Goal: Task Accomplishment & Management: Manage account settings

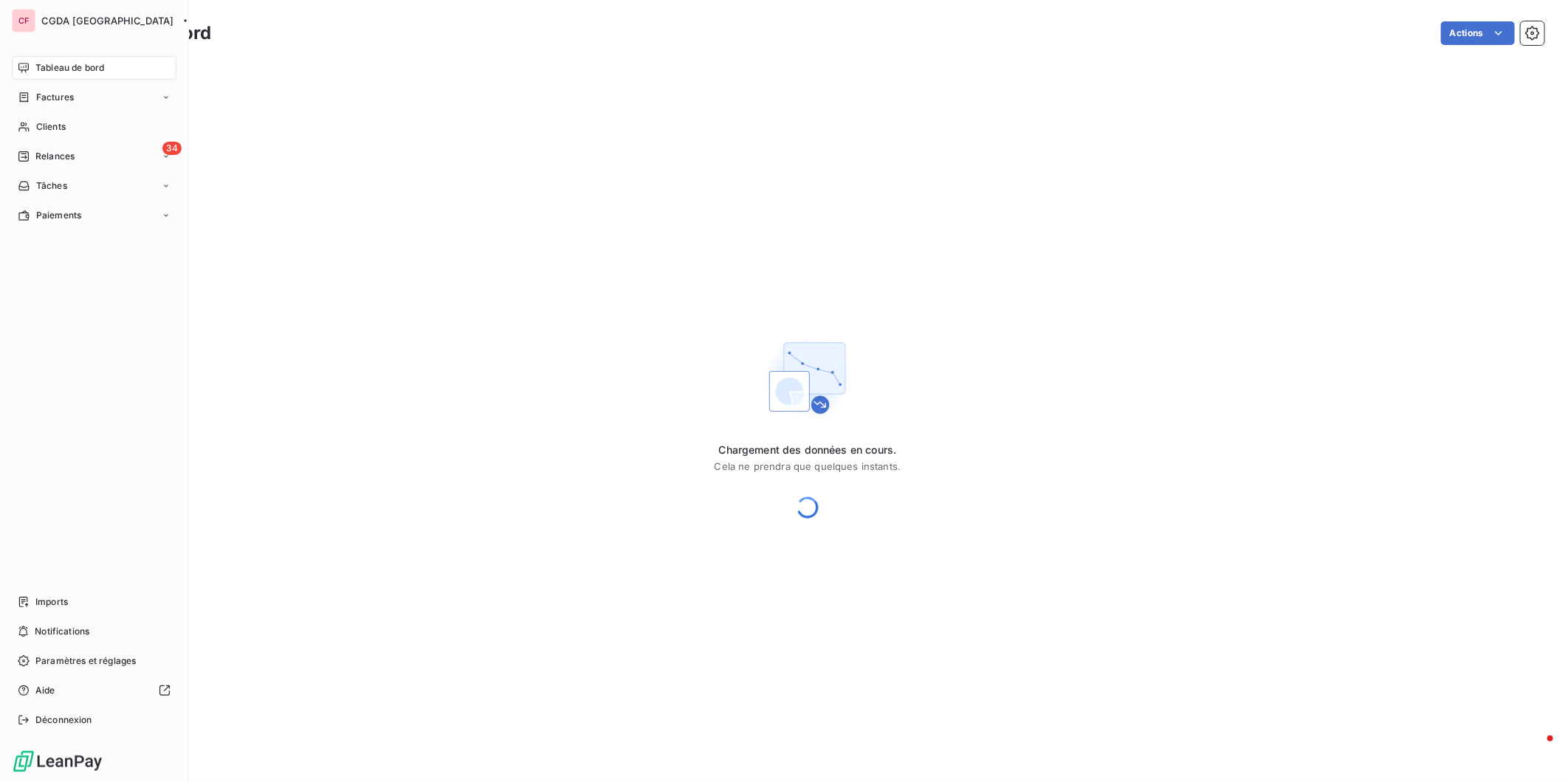
click at [31, 125] on div "Clients" at bounding box center [94, 126] width 165 height 24
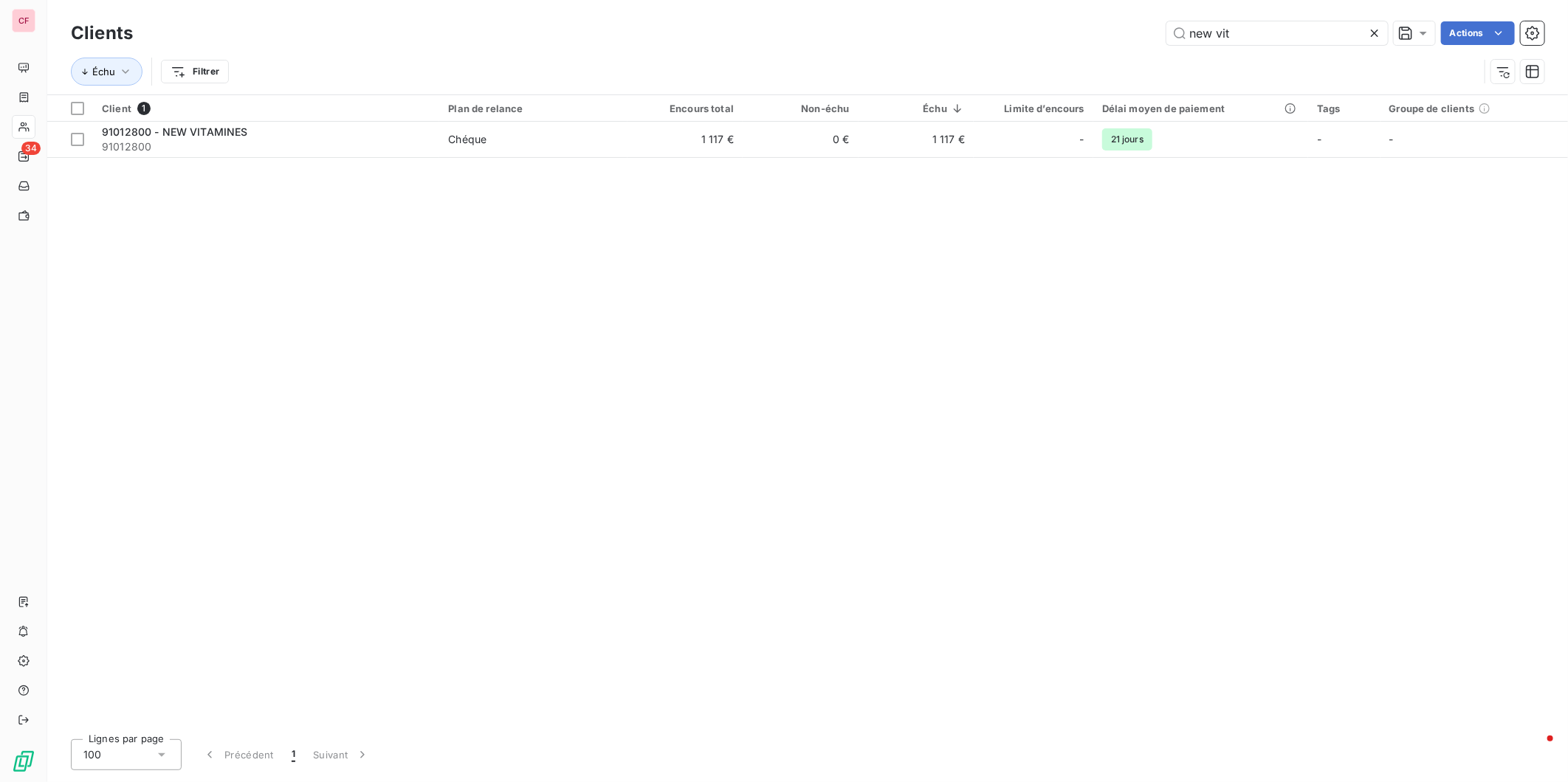
type input "new vit"
click at [904, 142] on td "1 117 €" at bounding box center [915, 139] width 115 height 35
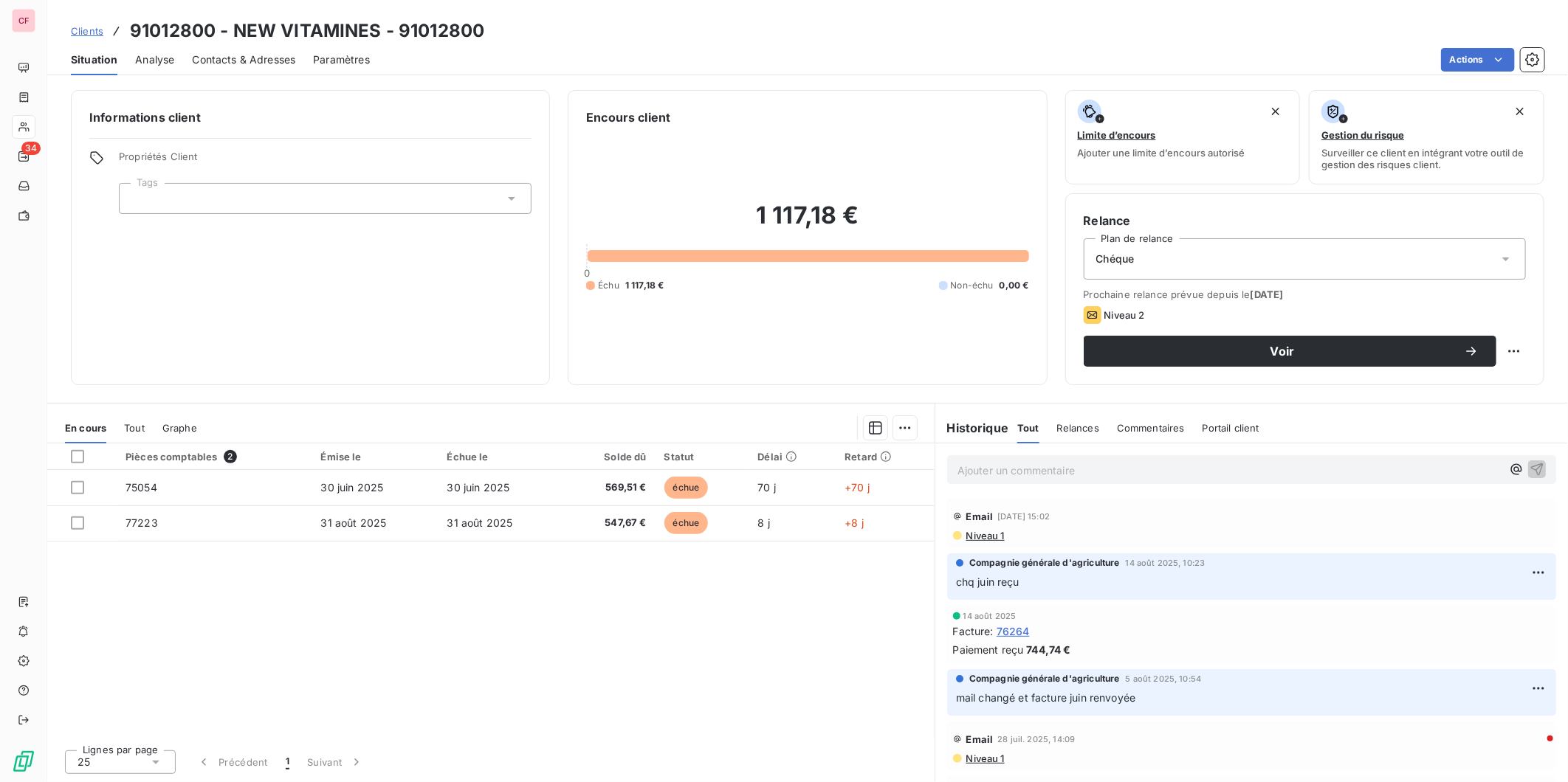
click at [1009, 468] on p "Ajouter un commentaire ﻿" at bounding box center [1229, 470] width 544 height 18
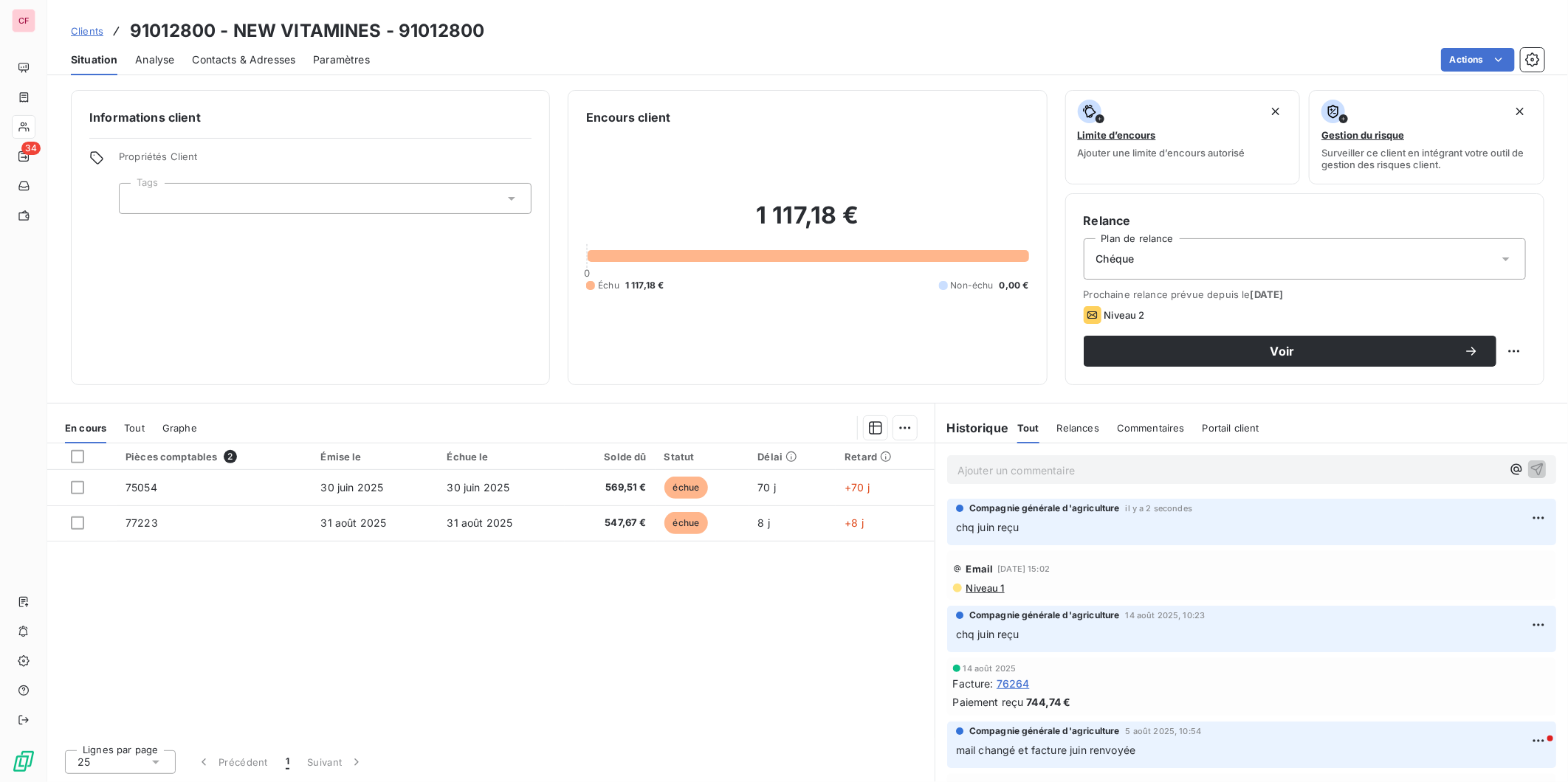
click at [1193, 30] on div "Clients 91012800 - NEW VITAMINES - 91012800" at bounding box center [808, 31] width 1521 height 26
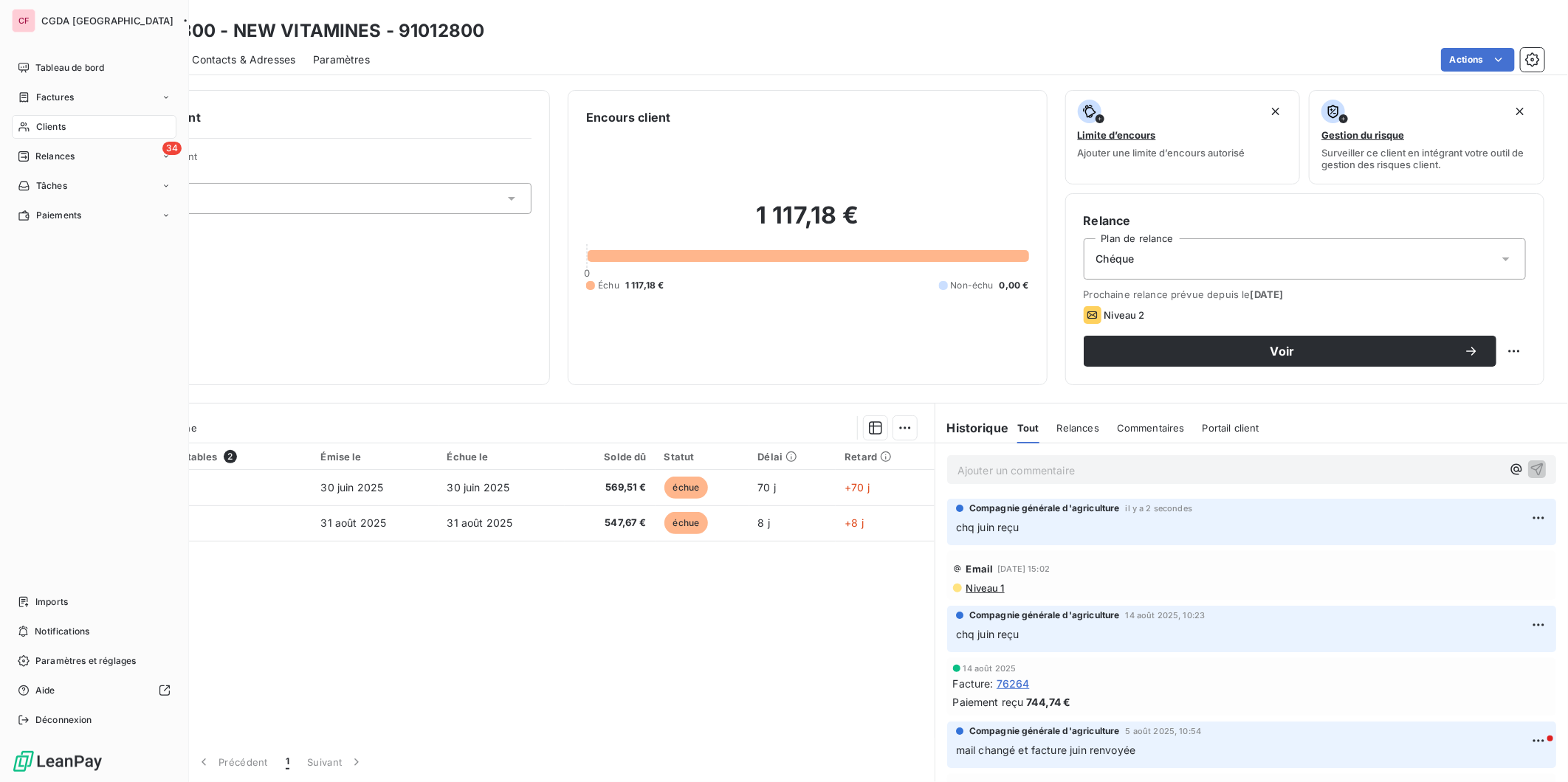
click at [23, 126] on icon at bounding box center [24, 126] width 12 height 11
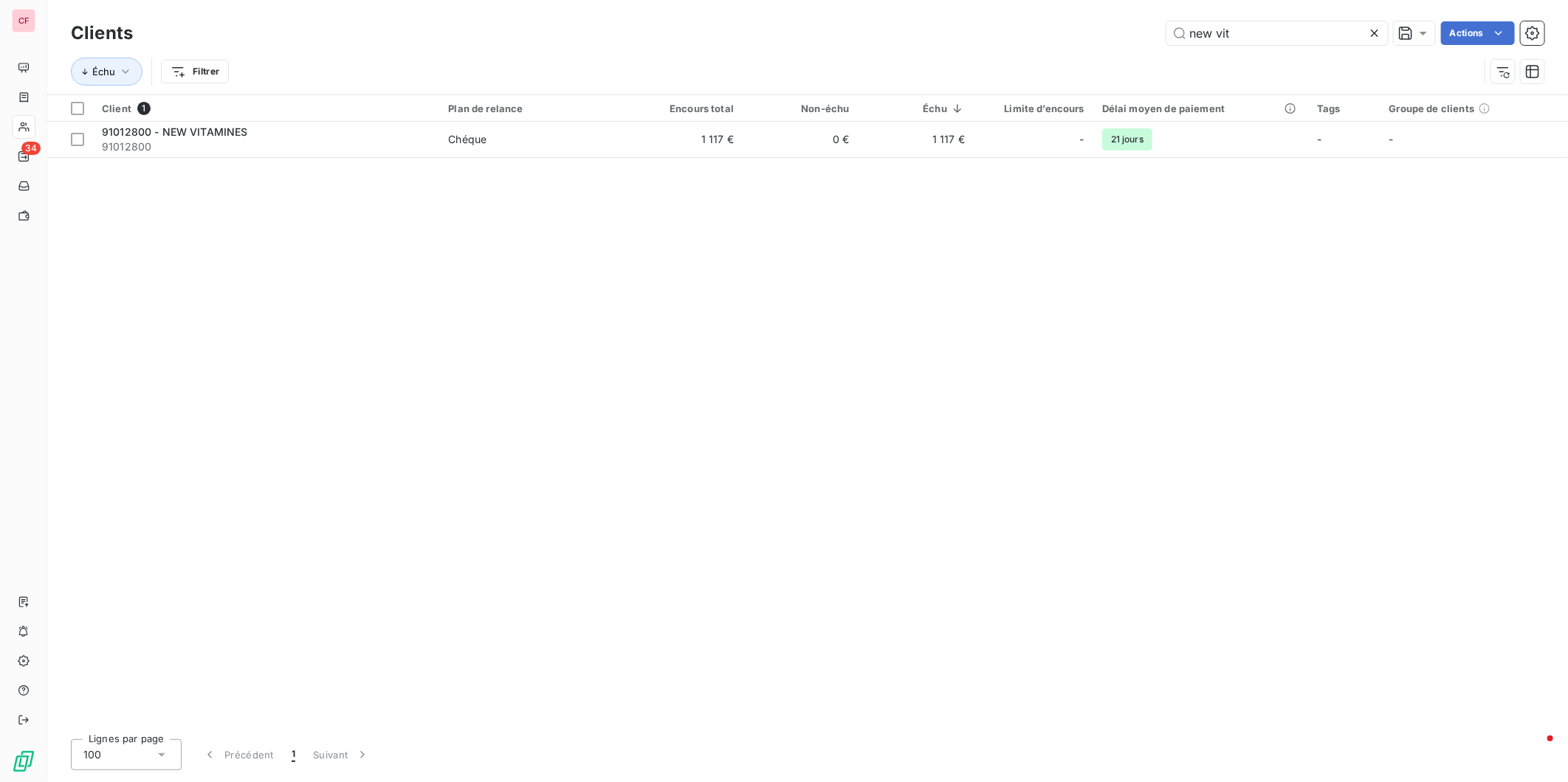
click at [1245, 32] on input "new vit" at bounding box center [1277, 32] width 222 height 24
type input "900722"
click at [618, 136] on span "Chéque" at bounding box center [533, 139] width 170 height 15
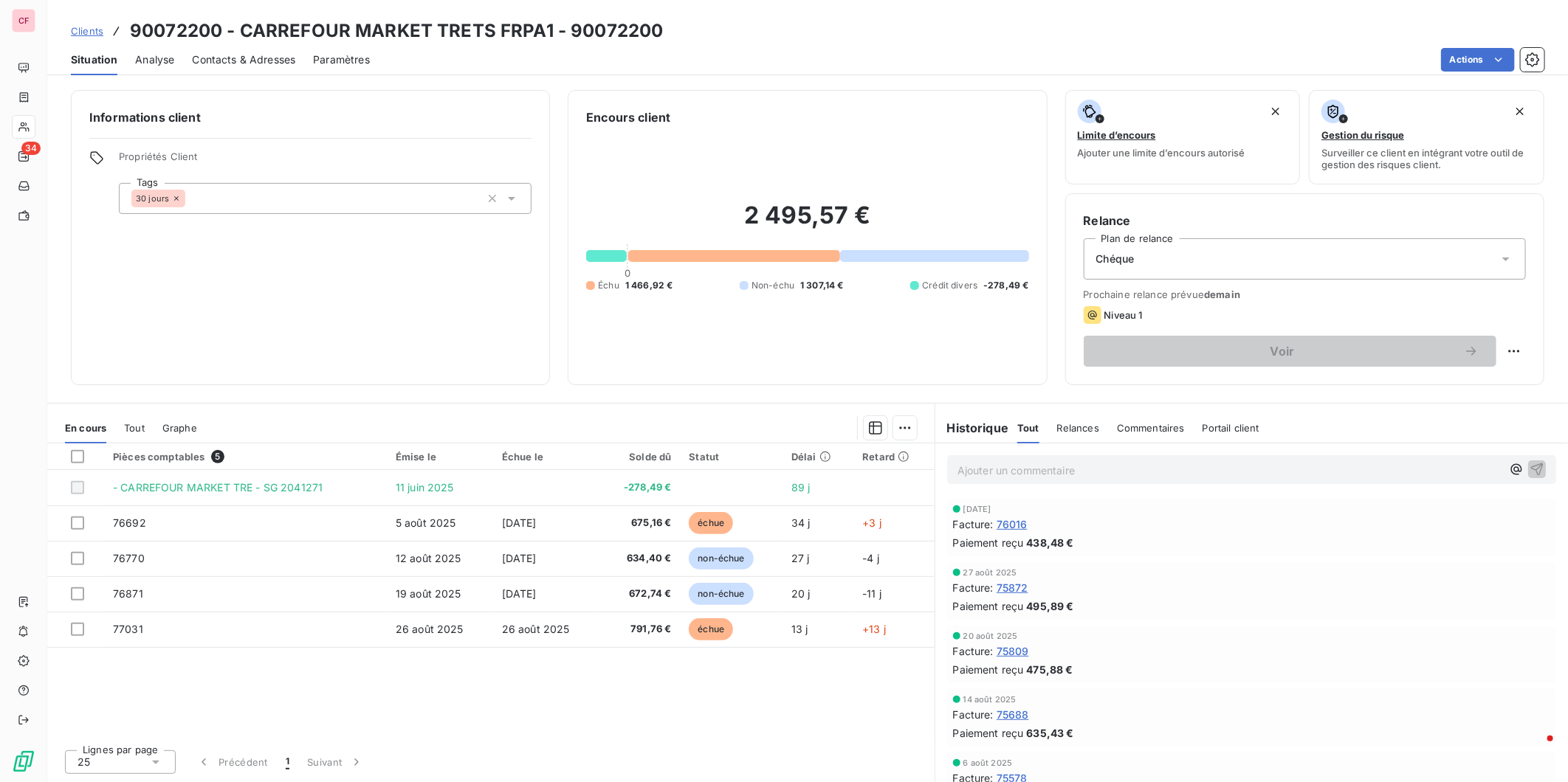
click at [548, 636] on td "26 août 2025" at bounding box center [546, 630] width 106 height 35
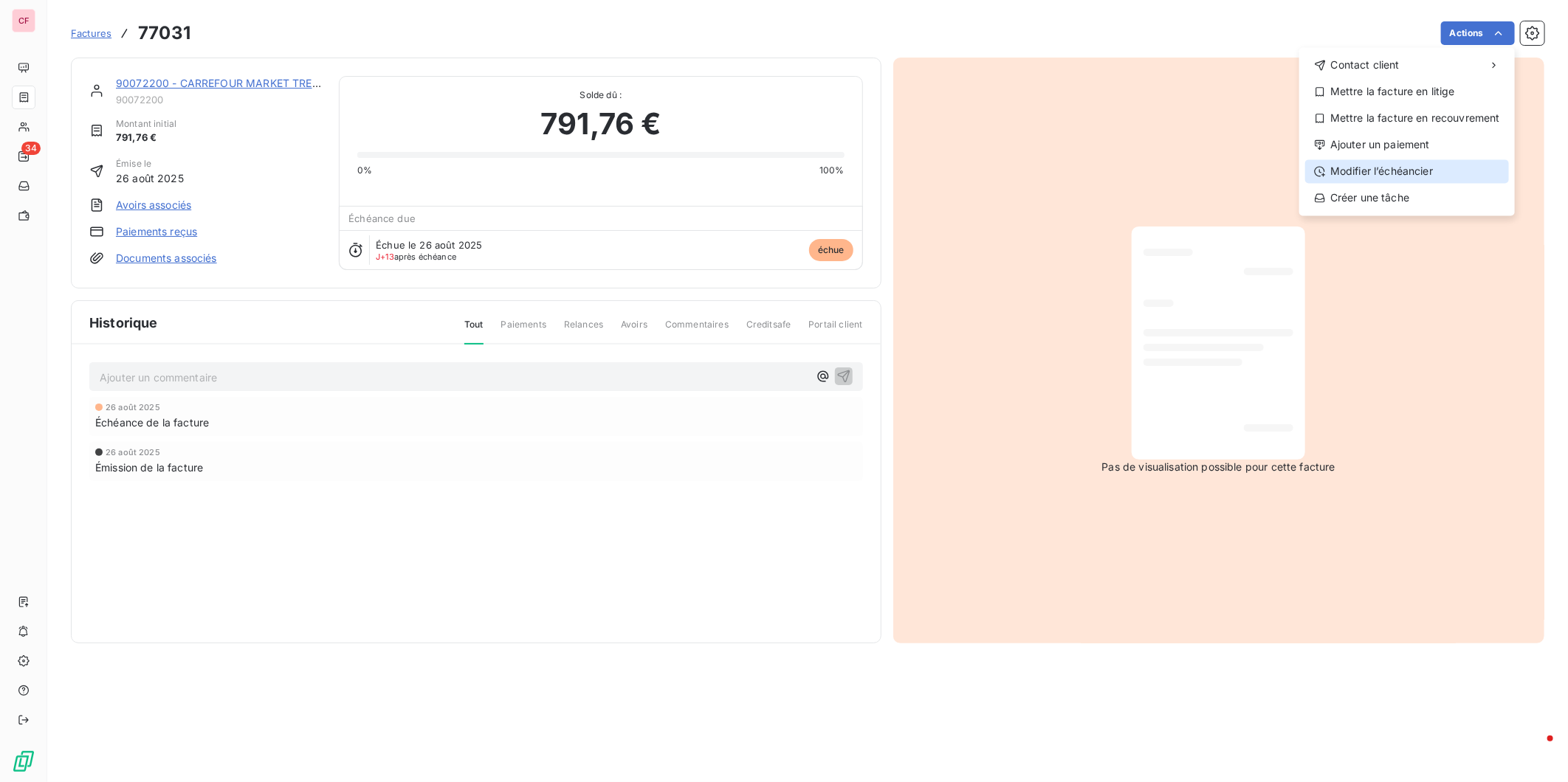
click at [1412, 166] on div "Modifier l’échéancier" at bounding box center [1407, 171] width 204 height 24
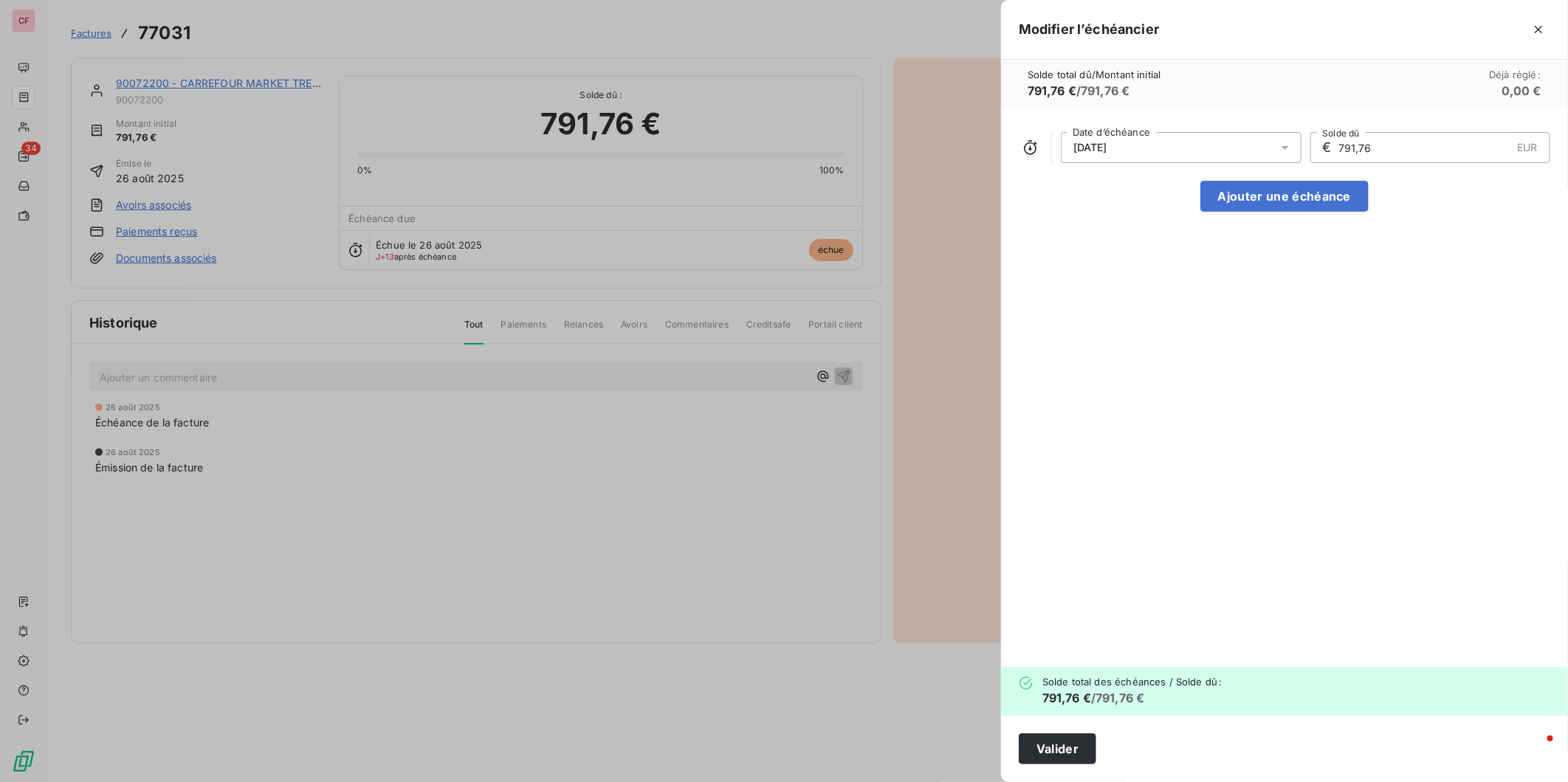
click at [1290, 141] on icon at bounding box center [1285, 147] width 15 height 15
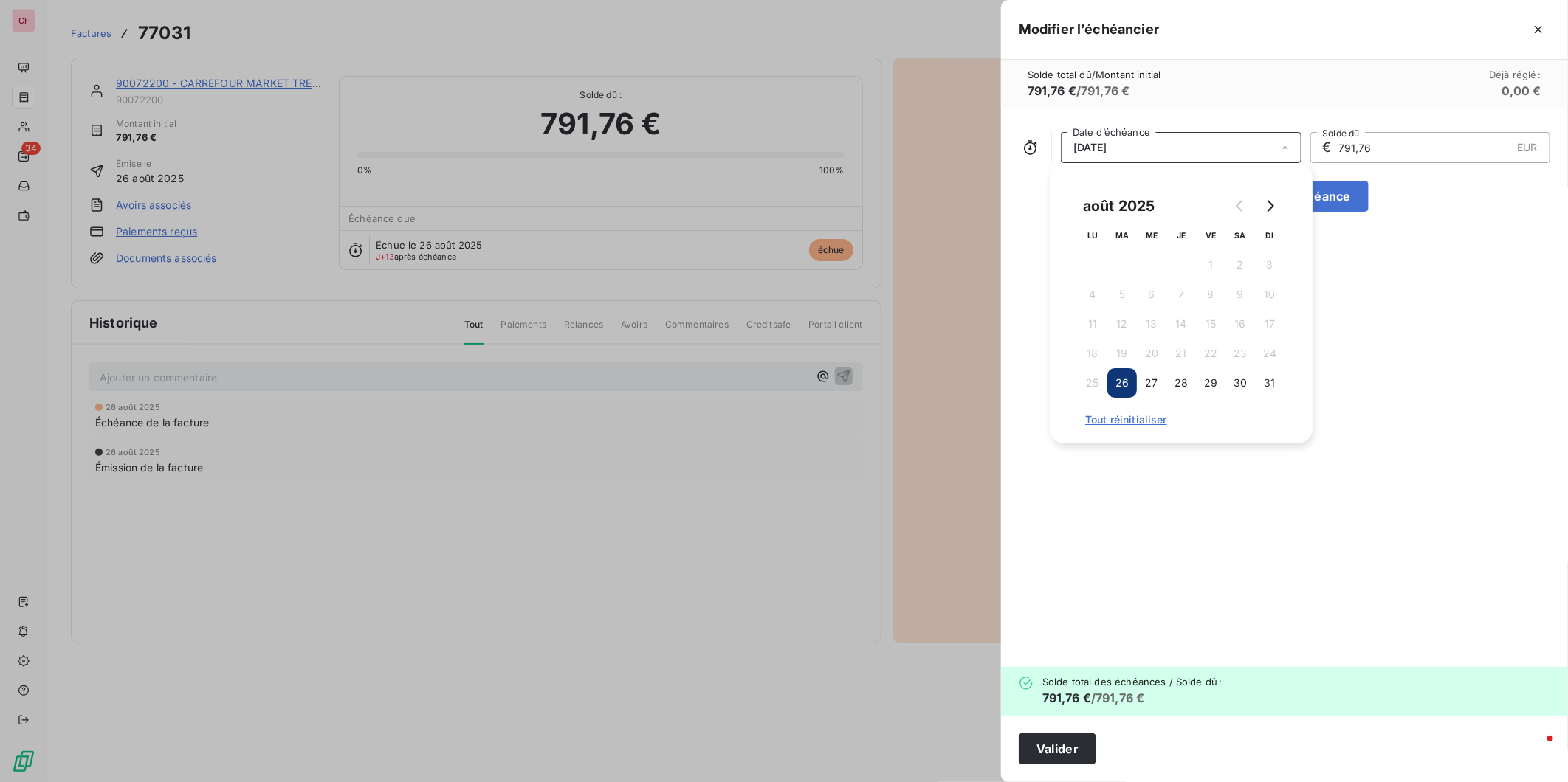
click at [1275, 197] on button "Go to next month" at bounding box center [1270, 206] width 30 height 30
click at [1211, 349] on button "26" at bounding box center [1211, 354] width 30 height 30
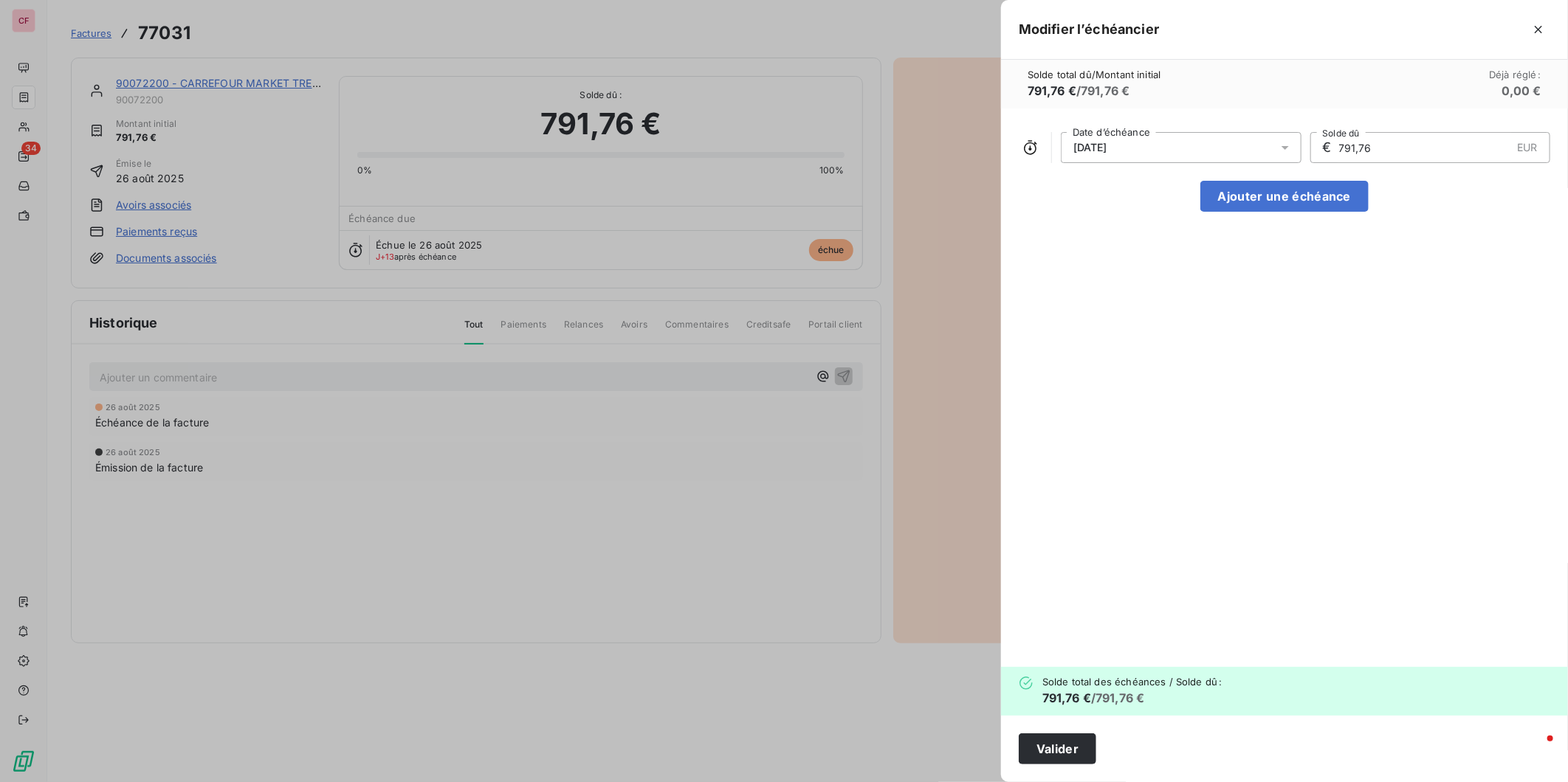
click at [1064, 749] on button "Valider" at bounding box center [1057, 749] width 77 height 31
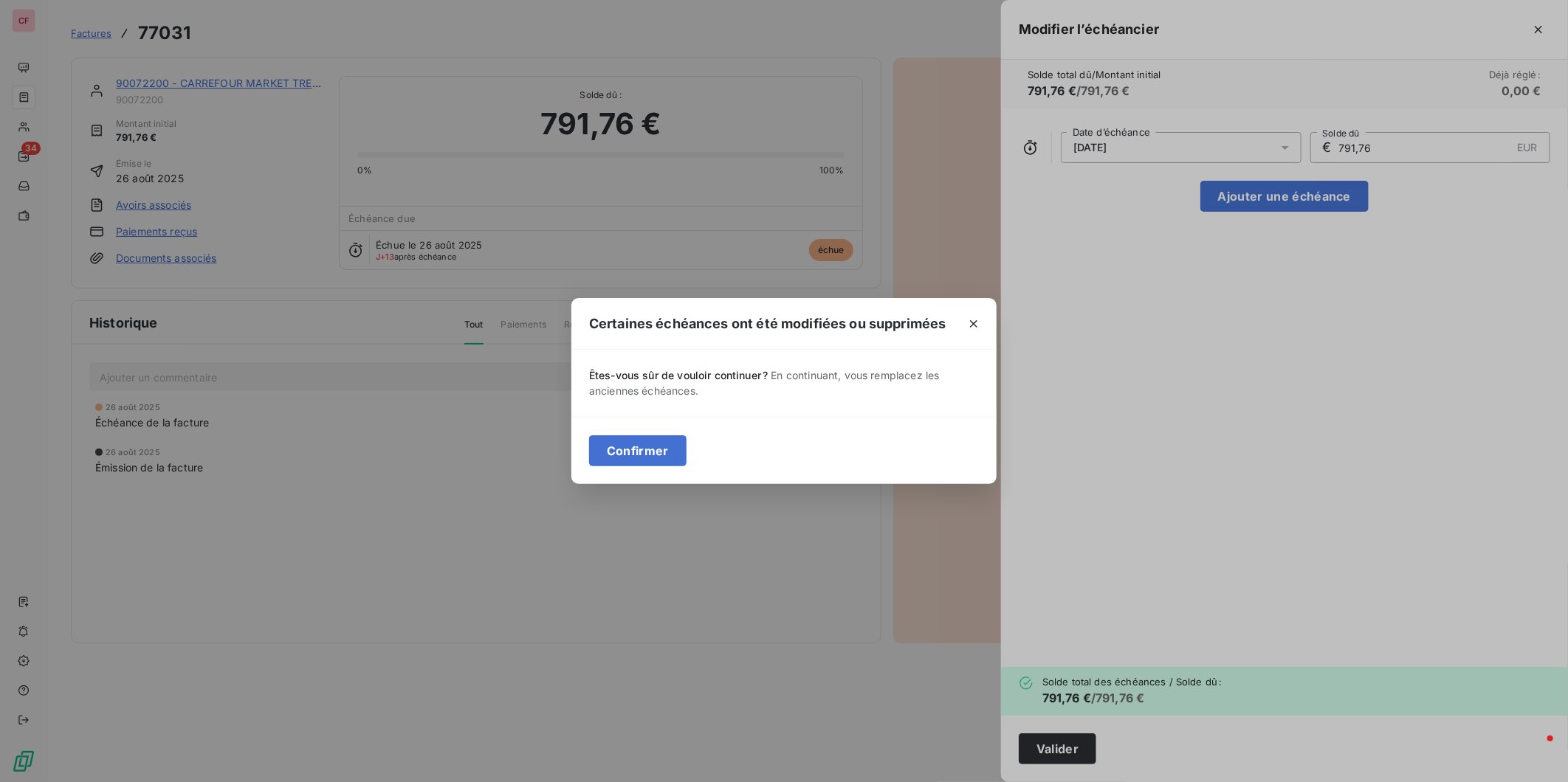
click at [646, 441] on button "Confirmer" at bounding box center [638, 450] width 97 height 31
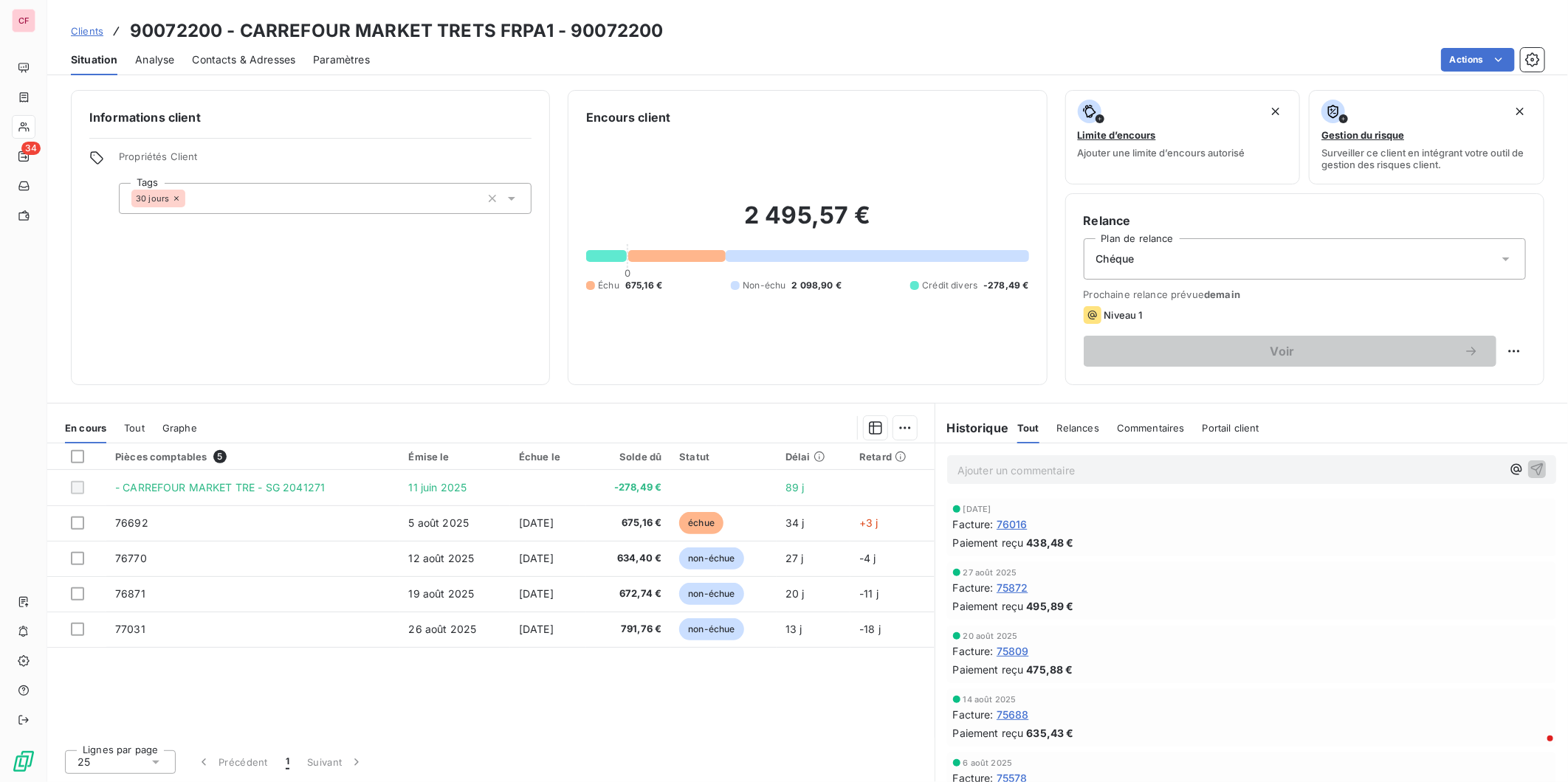
click at [1159, 13] on div "Clients 90072200 - CARREFOUR MARKET TRETS FRPA1 - 90072200 Situation Analyse Co…" at bounding box center [808, 38] width 1521 height 75
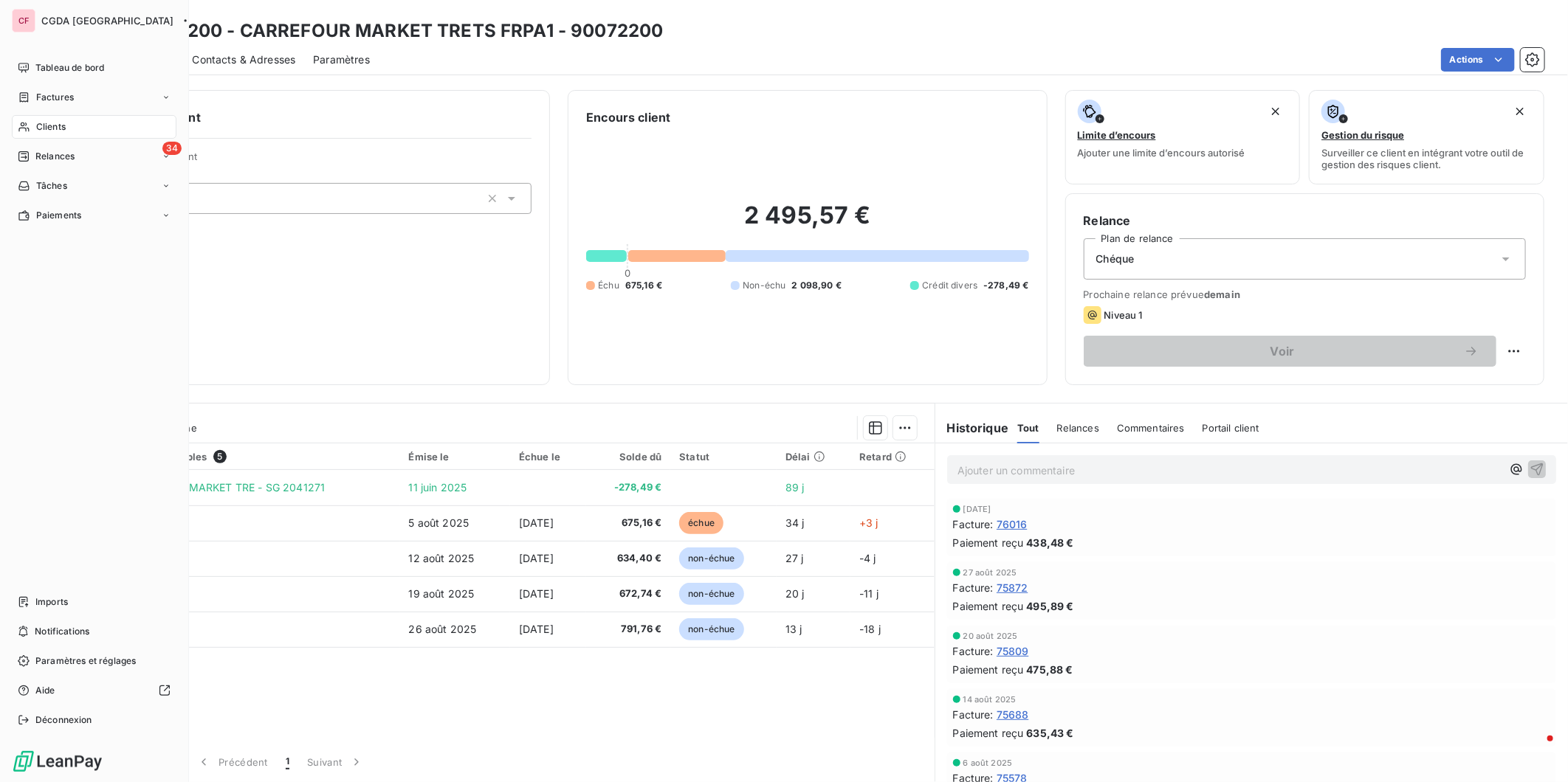
click at [45, 120] on span "Clients" at bounding box center [51, 126] width 30 height 13
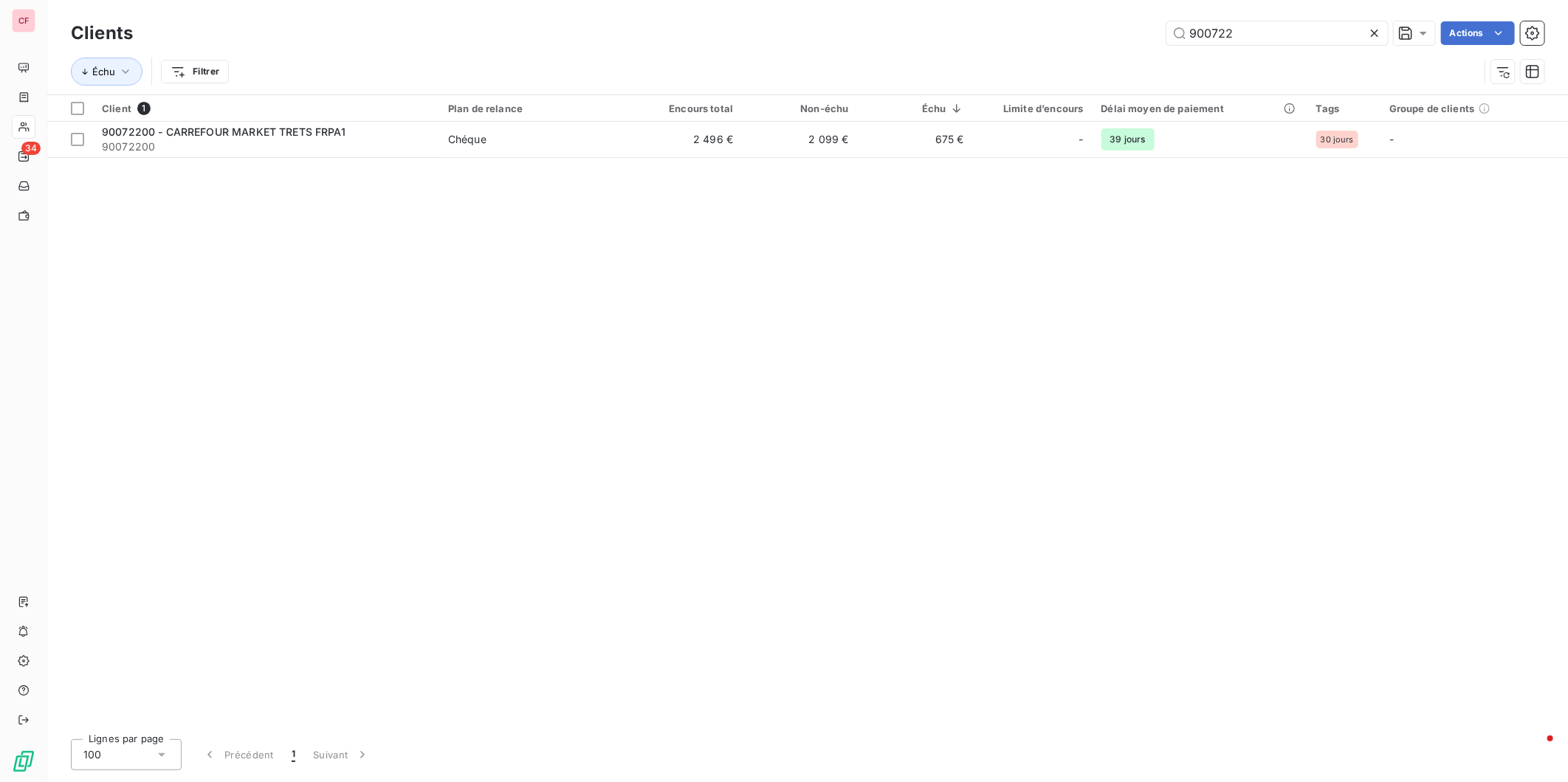
click at [1261, 24] on input "900722" at bounding box center [1277, 32] width 222 height 24
click at [1261, 24] on input "900722" at bounding box center [1277, 32] width 222 height 24
type input "900359"
click at [490, 141] on span "Chéque" at bounding box center [533, 139] width 170 height 15
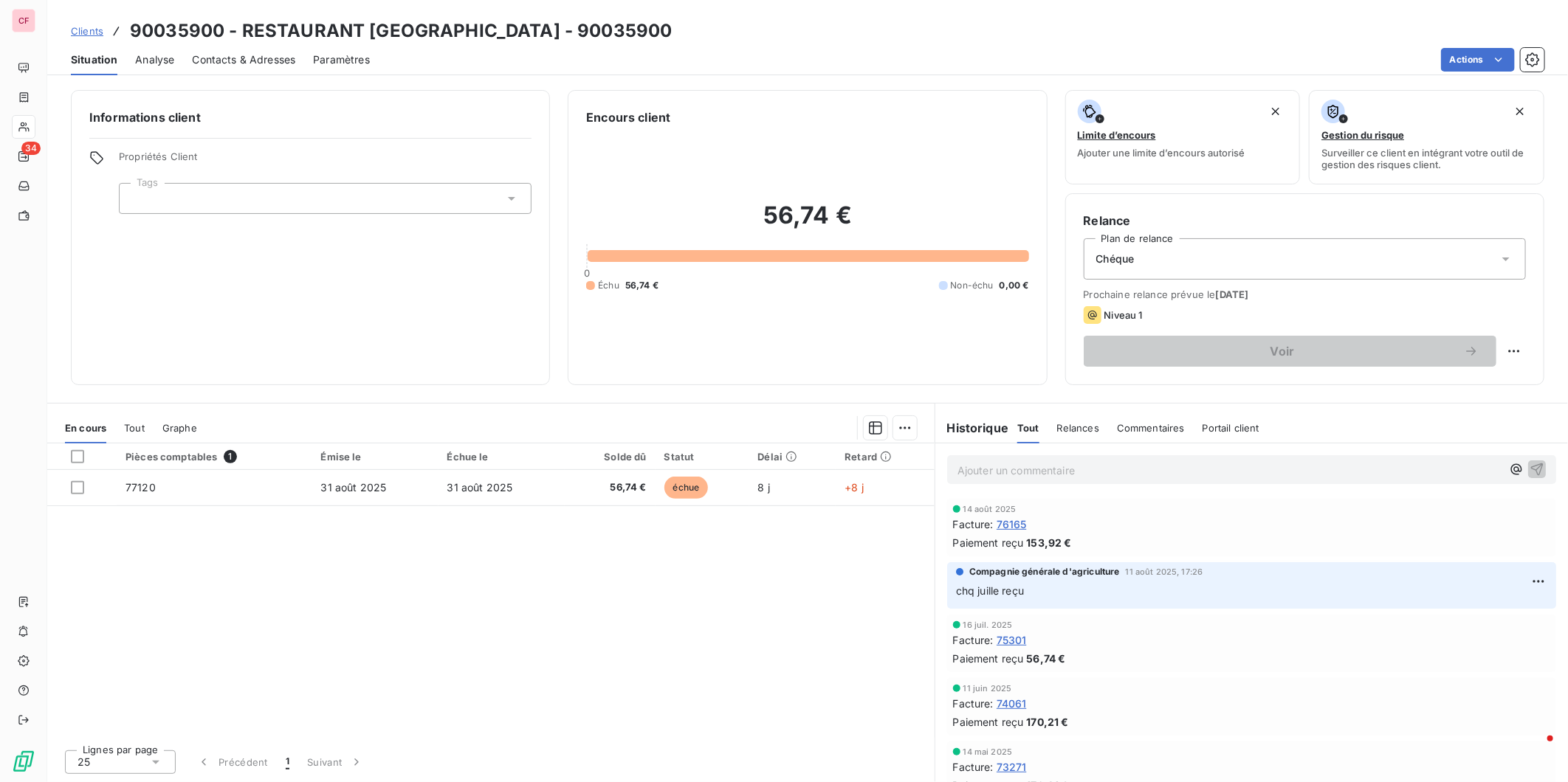
click at [1042, 466] on p "Ajouter un commentaire ﻿" at bounding box center [1229, 470] width 544 height 18
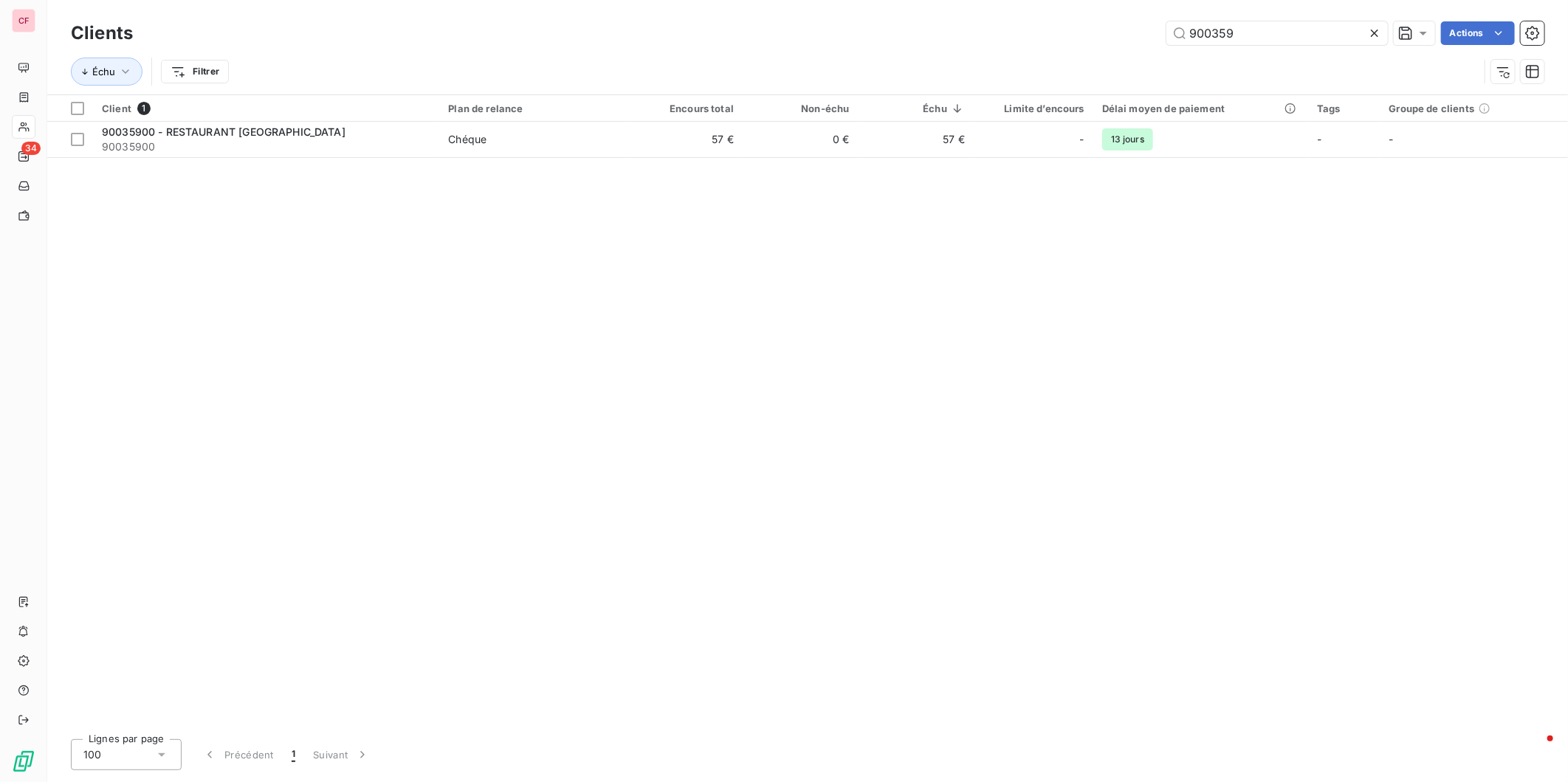
click at [1262, 26] on input "900359" at bounding box center [1277, 32] width 222 height 24
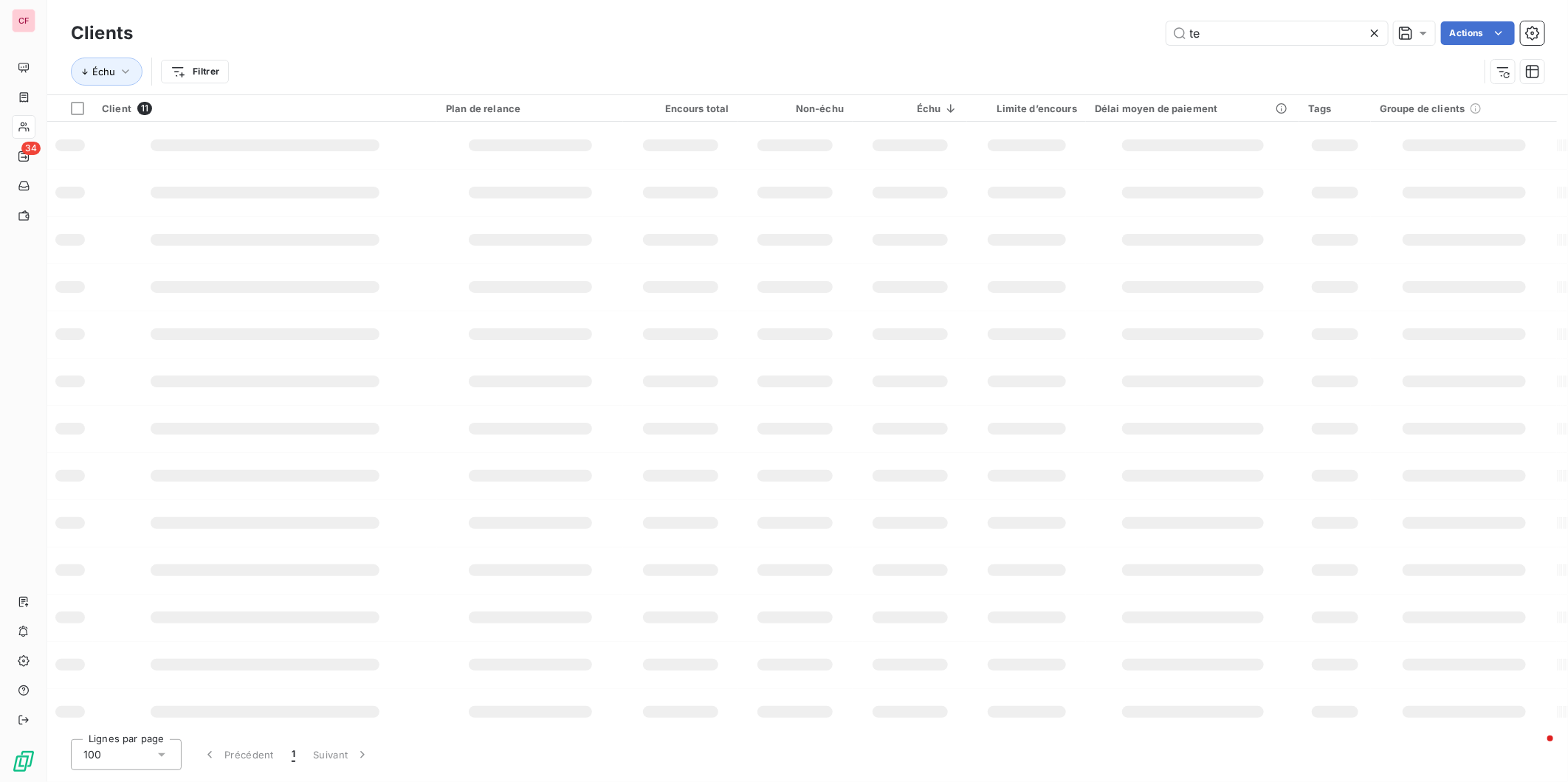
type input "t"
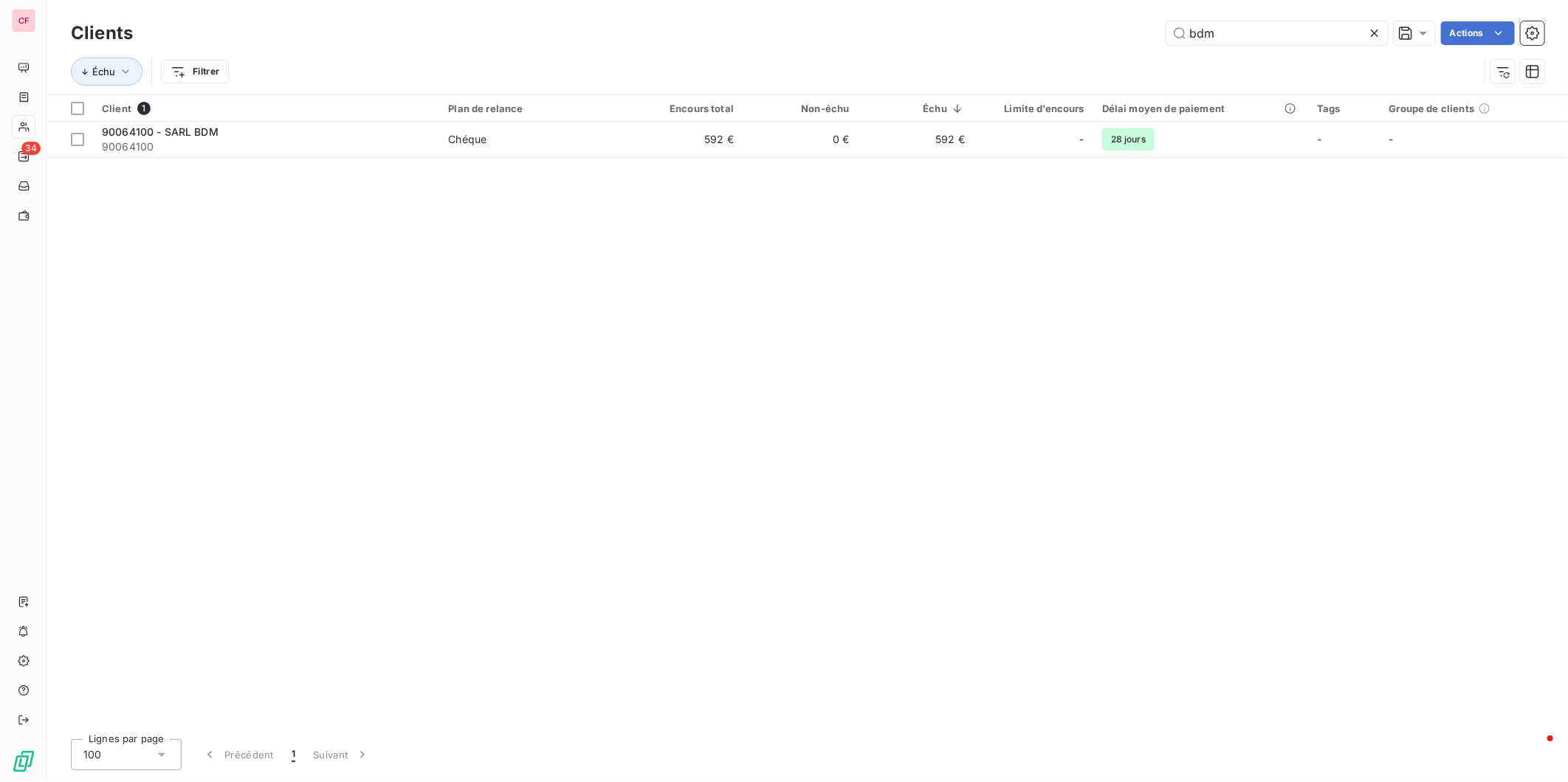
type input "bdm"
click at [635, 155] on td "592 €" at bounding box center [684, 139] width 115 height 35
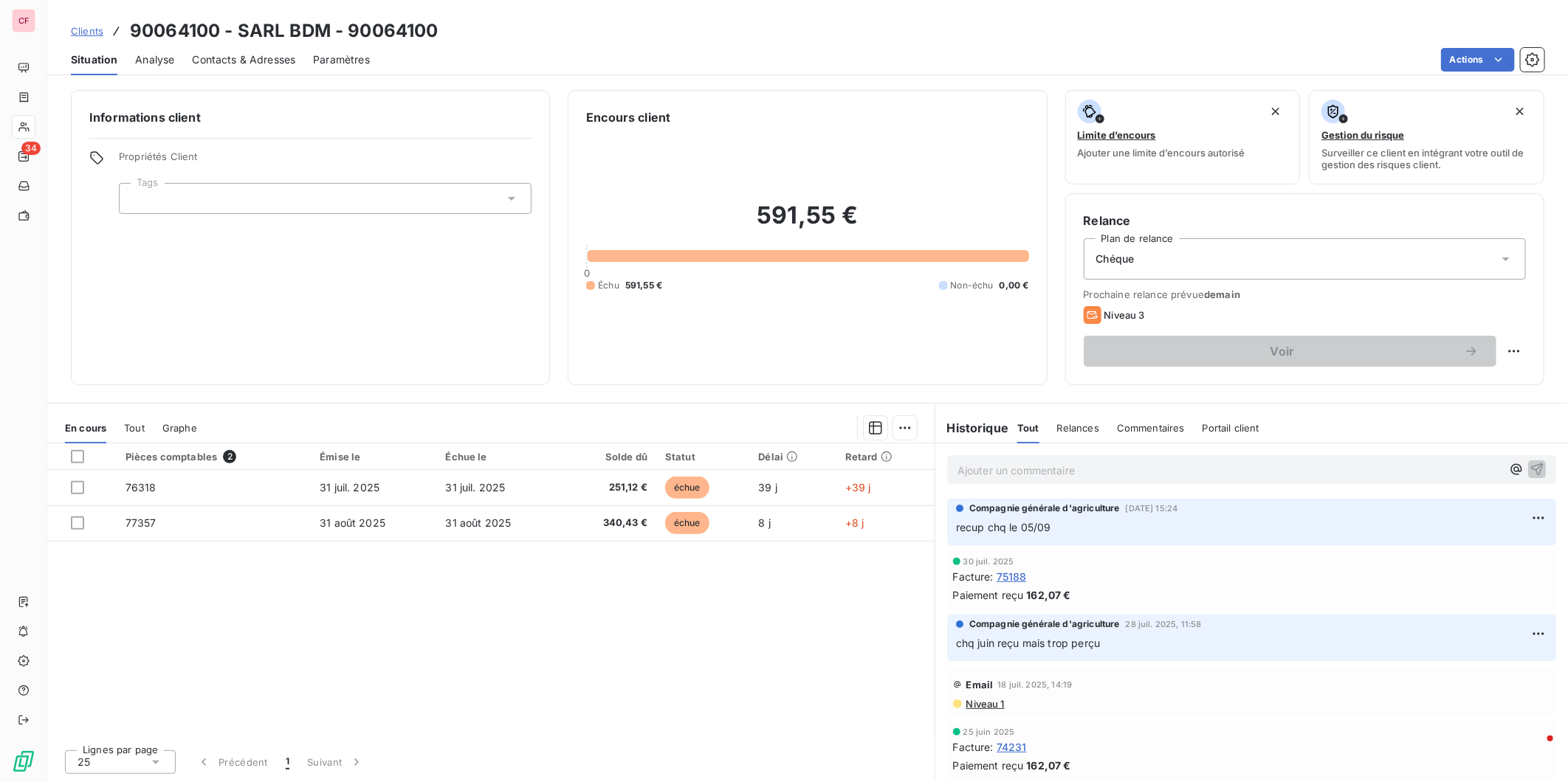
click at [1017, 476] on p "Ajouter un commentaire ﻿" at bounding box center [1229, 470] width 544 height 18
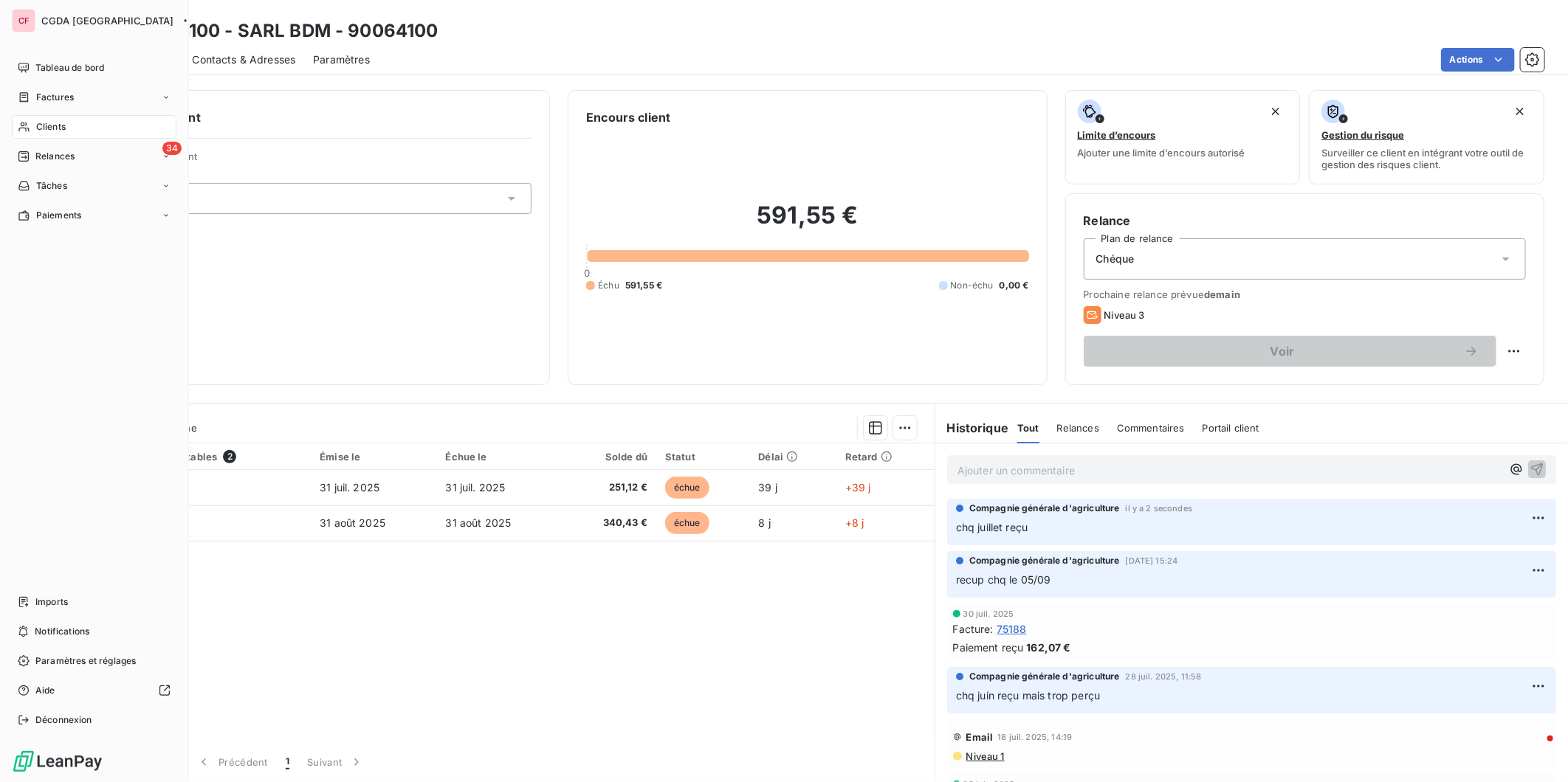
click at [79, 126] on div "Clients" at bounding box center [94, 126] width 165 height 24
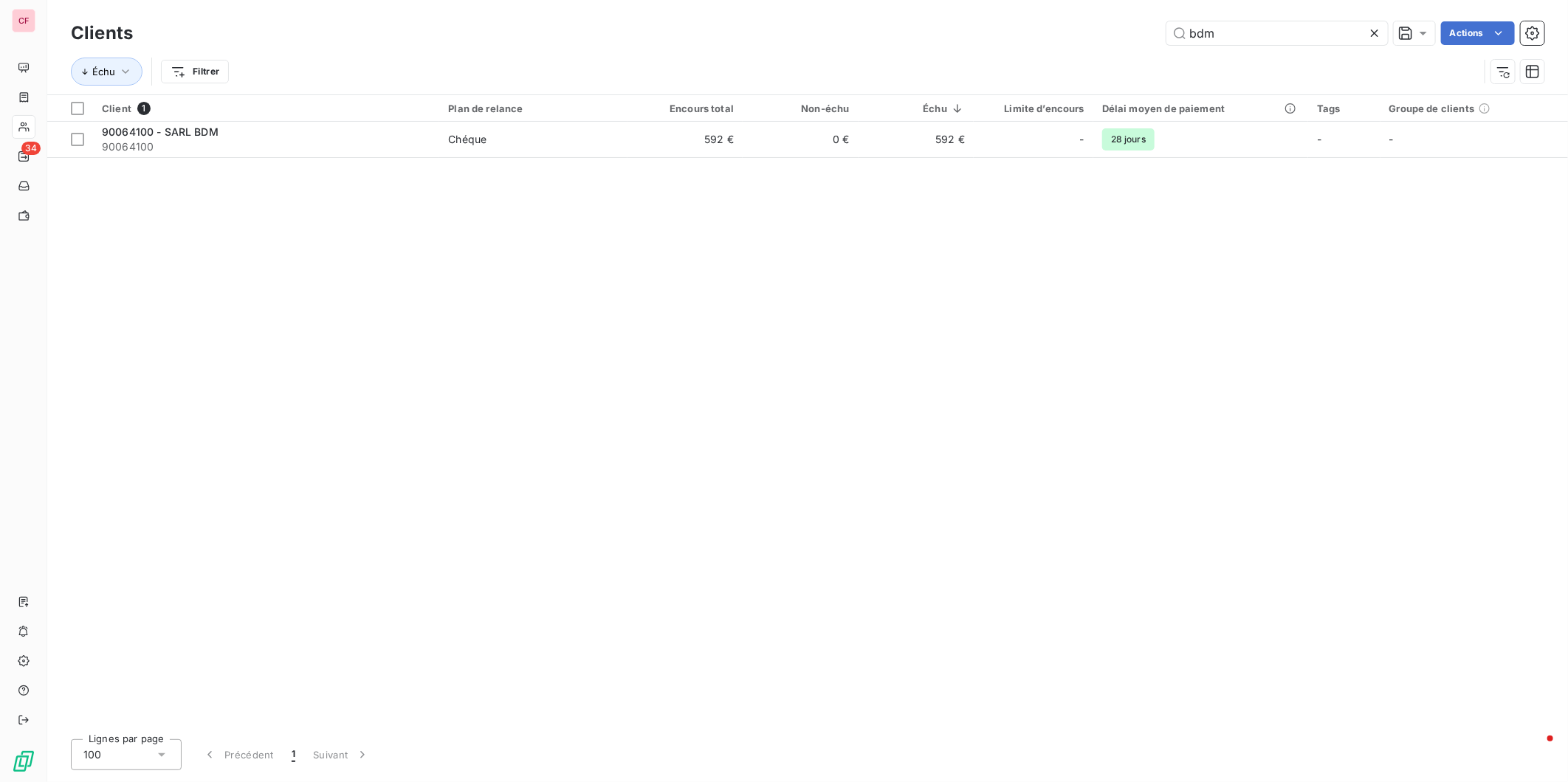
click at [1275, 25] on input "bdm" at bounding box center [1277, 32] width 222 height 24
type input "tavernier"
click at [795, 142] on td "0 €" at bounding box center [800, 139] width 115 height 35
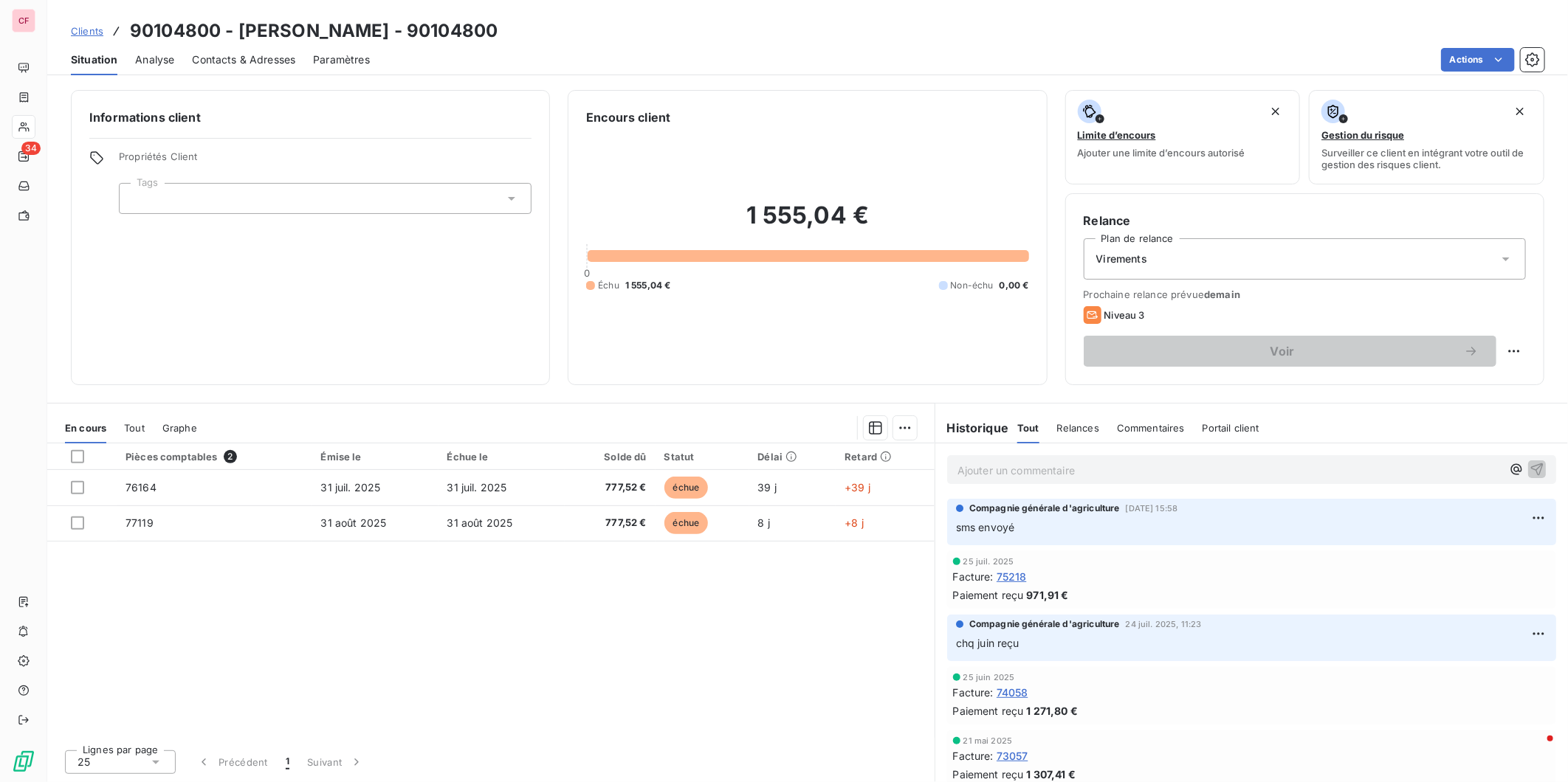
click at [1038, 471] on p "Ajouter un commentaire ﻿" at bounding box center [1229, 470] width 544 height 18
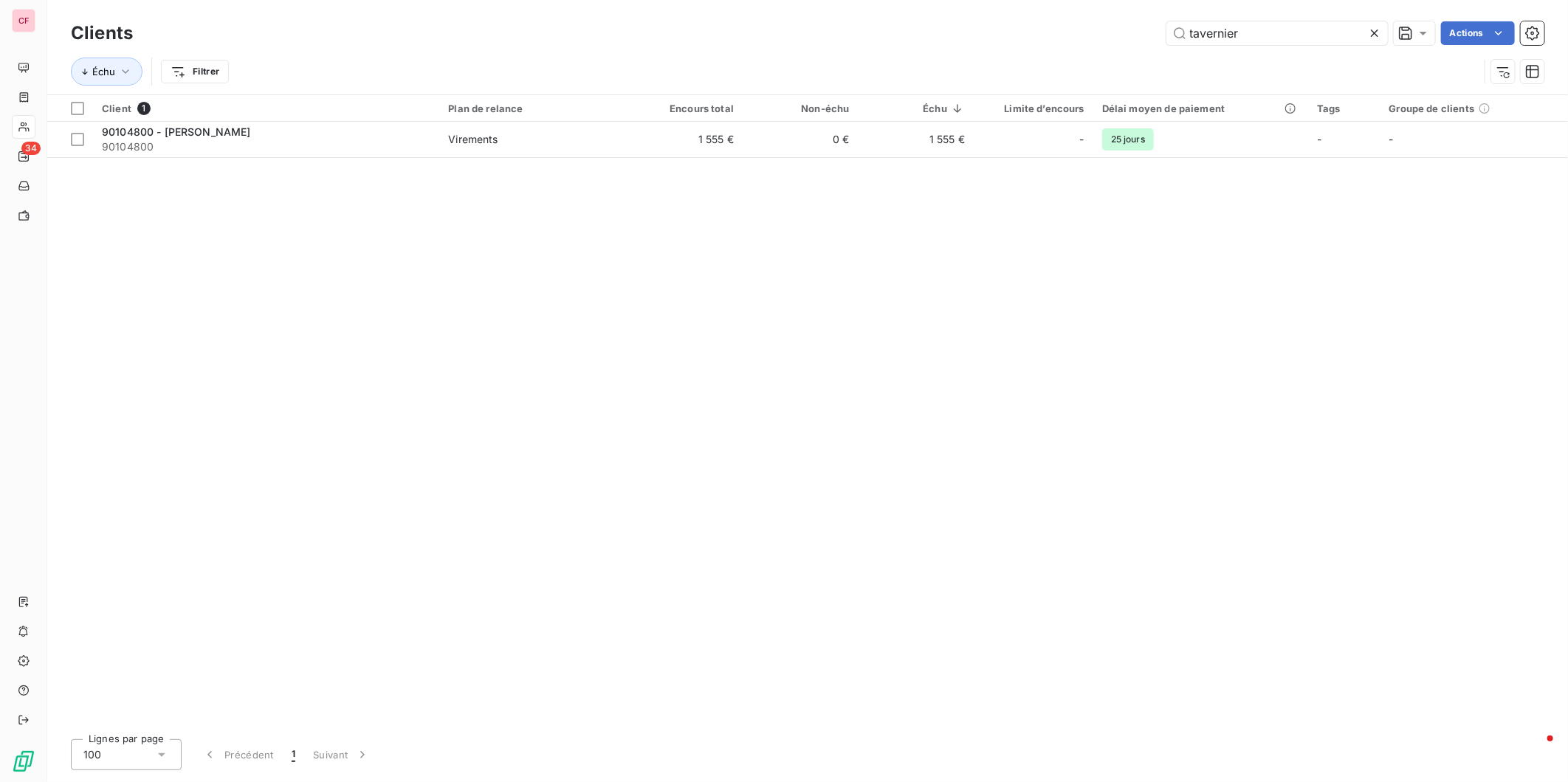
click at [1275, 27] on input "tavernier" at bounding box center [1277, 32] width 222 height 24
type input "super vian"
click at [558, 151] on td "Chéque" at bounding box center [533, 139] width 187 height 35
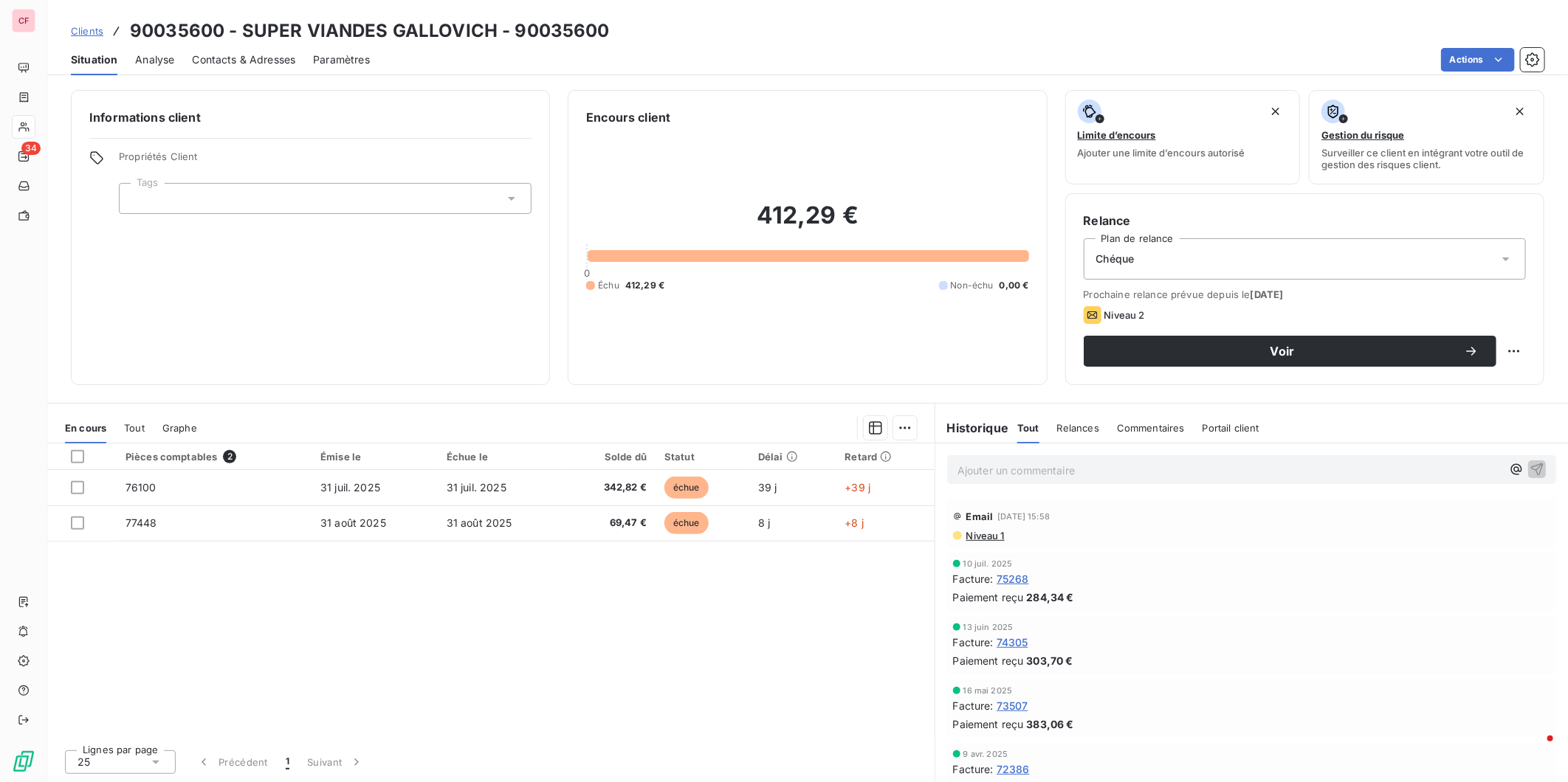
click at [1017, 469] on p "Ajouter un commentaire ﻿" at bounding box center [1229, 470] width 544 height 18
click at [983, 470] on span "chq jullet reçu" at bounding box center [992, 468] width 69 height 12
click at [989, 463] on span "chq jullet reçu" at bounding box center [992, 468] width 69 height 12
click at [1046, 471] on p "chq juillet reçu" at bounding box center [1229, 469] width 544 height 17
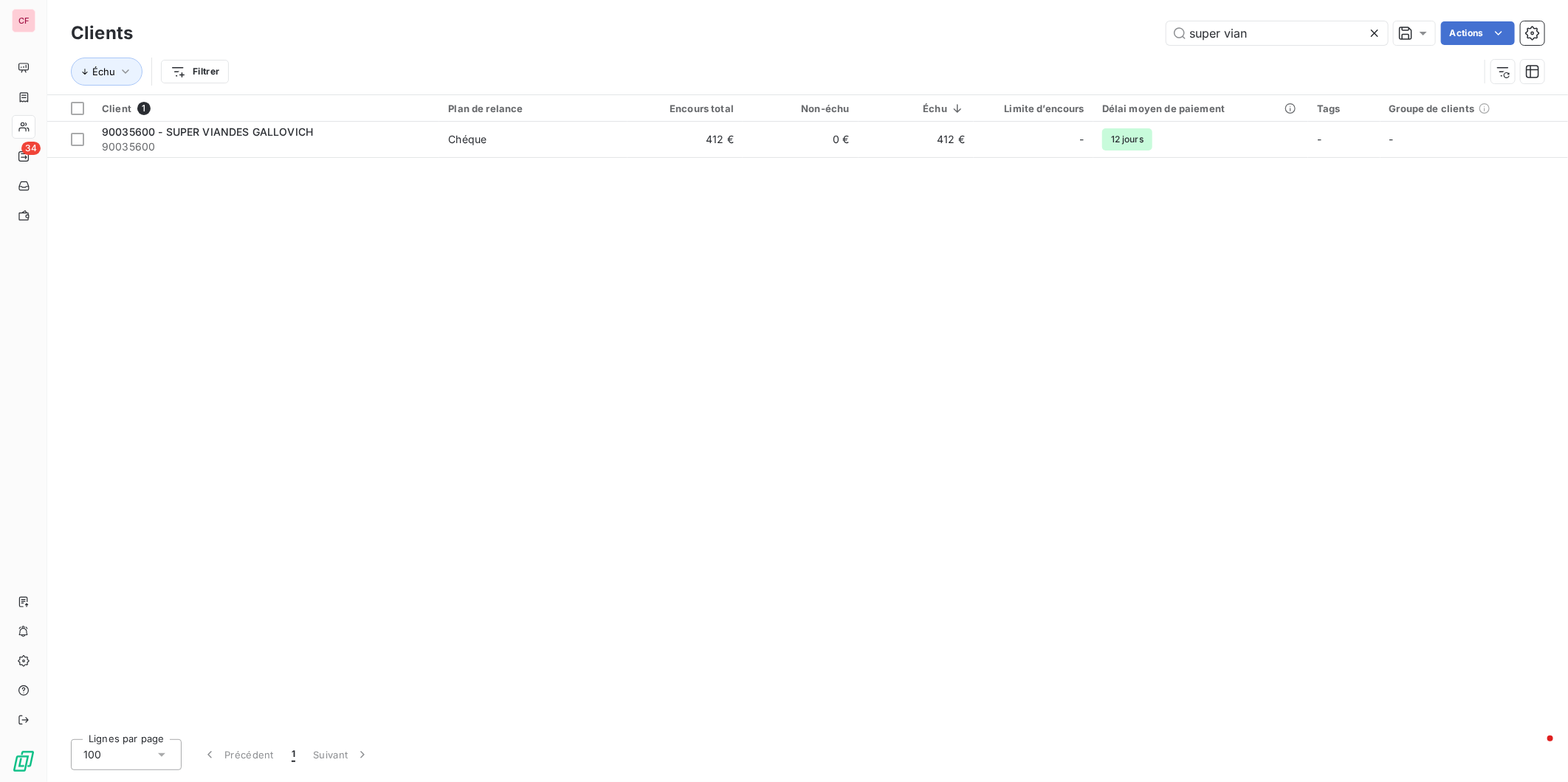
click at [1273, 25] on input "super vian" at bounding box center [1277, 32] width 222 height 24
type input "saha"
click at [570, 137] on span "Chéque" at bounding box center [533, 139] width 170 height 15
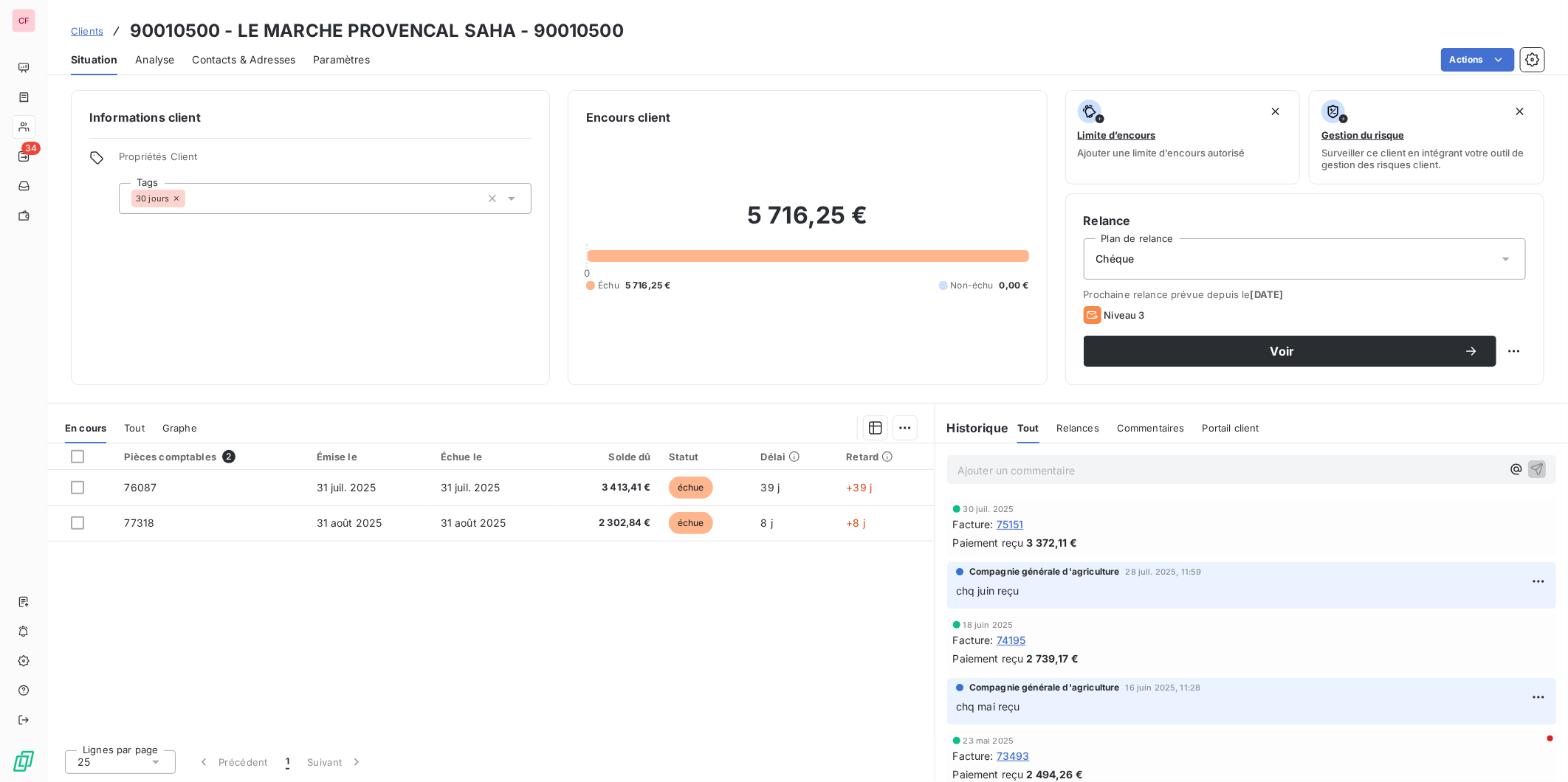
click at [991, 470] on p "Ajouter un commentaire ﻿" at bounding box center [1229, 470] width 544 height 18
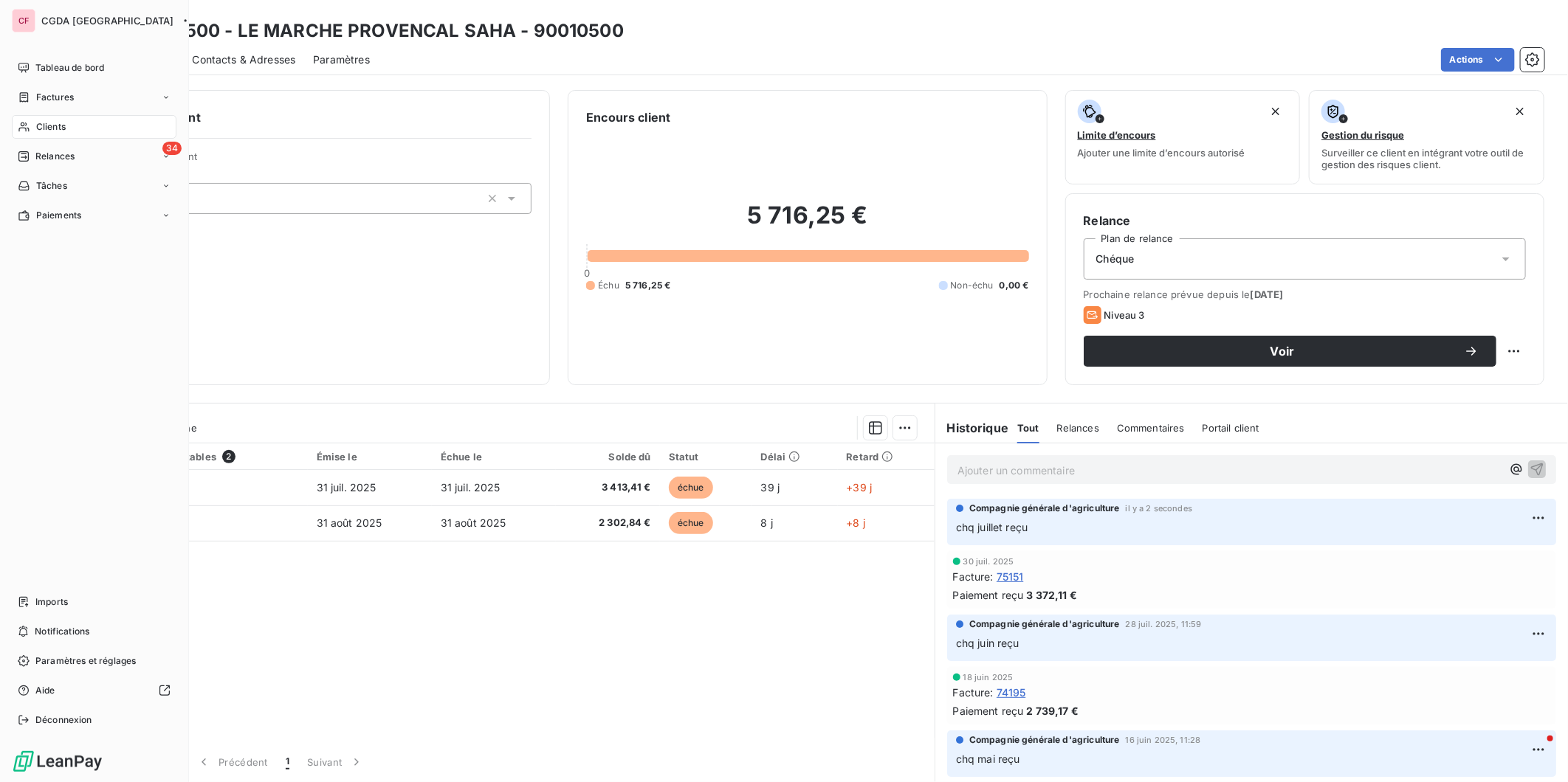
click at [26, 53] on div "CF CGDA France Tableau de bord Factures Clients 34 Relances Tâches Paiements Im…" at bounding box center [95, 391] width 189 height 782
click at [24, 58] on div "Tableau de bord" at bounding box center [94, 67] width 165 height 24
